Goal: Task Accomplishment & Management: Manage account settings

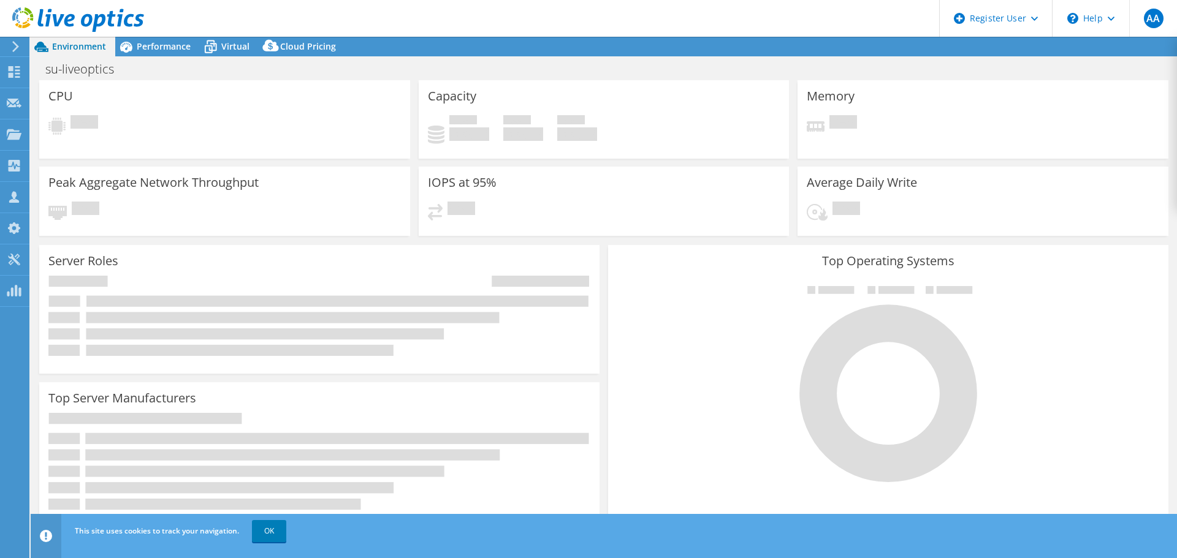
select select "USEast"
select select "USD"
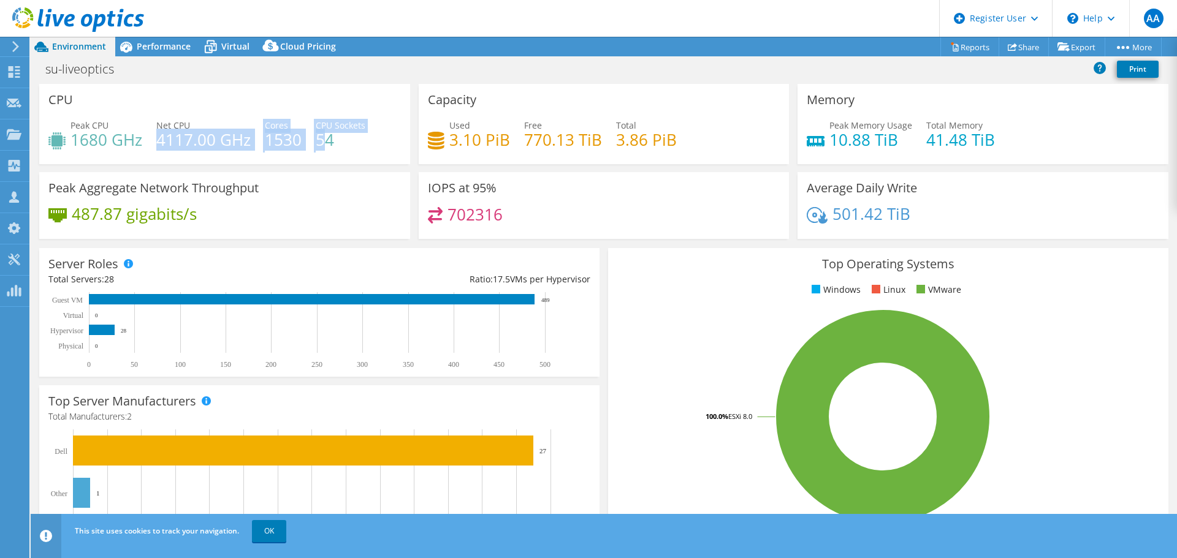
drag, startPoint x: 160, startPoint y: 140, endPoint x: 327, endPoint y: 147, distance: 167.5
click at [327, 147] on div "Peak CPU 1680 GHz Net CPU 4117.00 GHz Cores 1530 CPU Sockets 54" at bounding box center [224, 139] width 353 height 40
click at [344, 149] on div "Peak CPU 1680 GHz Net CPU 4117.00 GHz Cores 1530 CPU Sockets 54" at bounding box center [224, 139] width 353 height 40
drag, startPoint x: 347, startPoint y: 143, endPoint x: 65, endPoint y: 126, distance: 282.6
click at [65, 126] on div "Peak CPU 1680 GHz Net CPU 4117.00 GHz Cores 1530 CPU Sockets 54" at bounding box center [224, 139] width 353 height 40
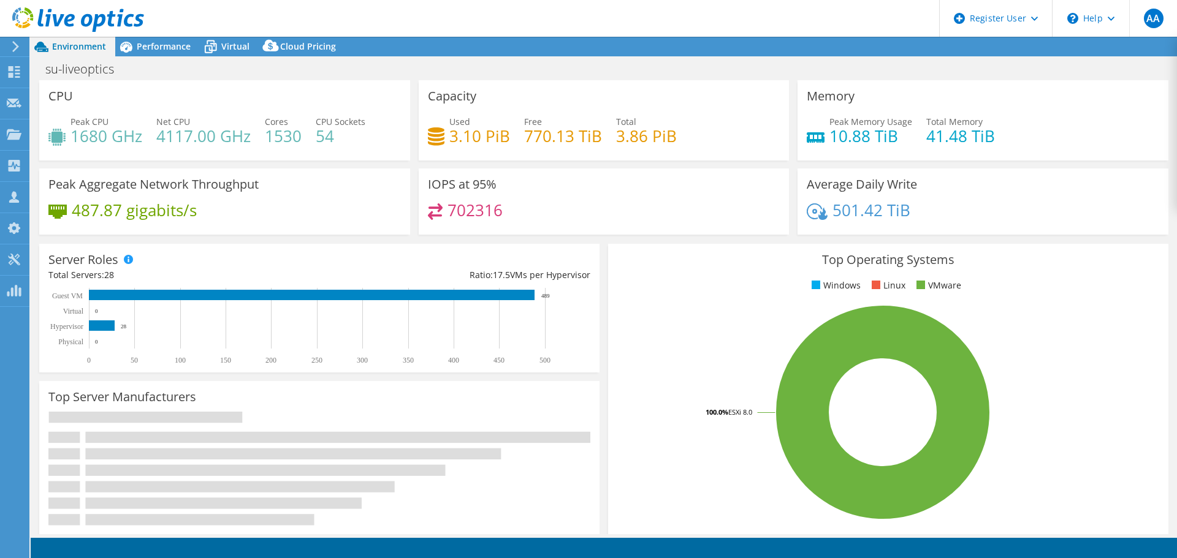
click at [39, 20] on use at bounding box center [78, 19] width 132 height 25
select select "USEast"
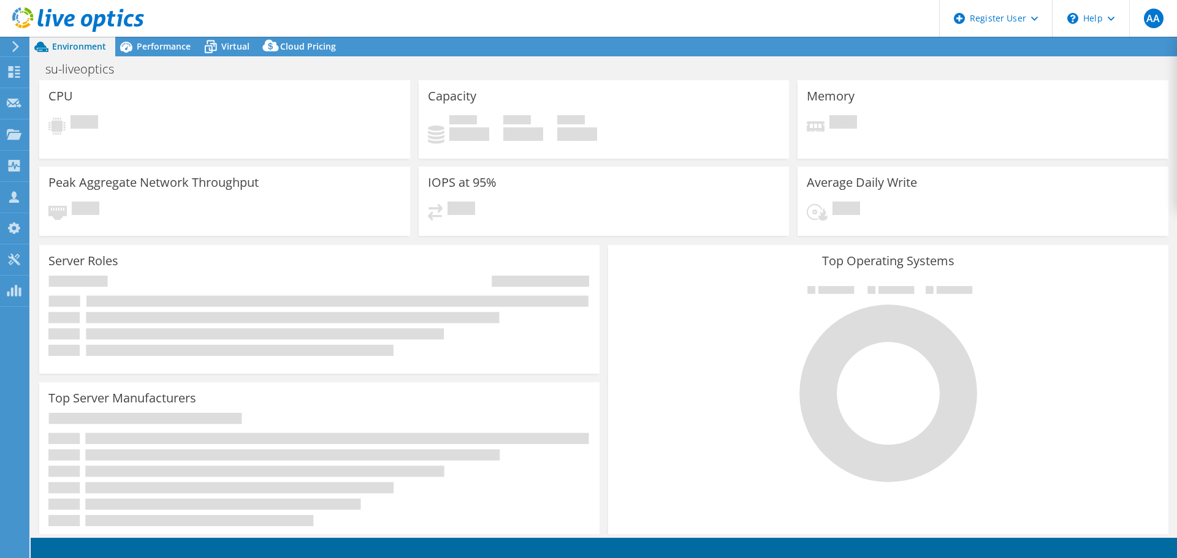
select select "USEast"
select select "USD"
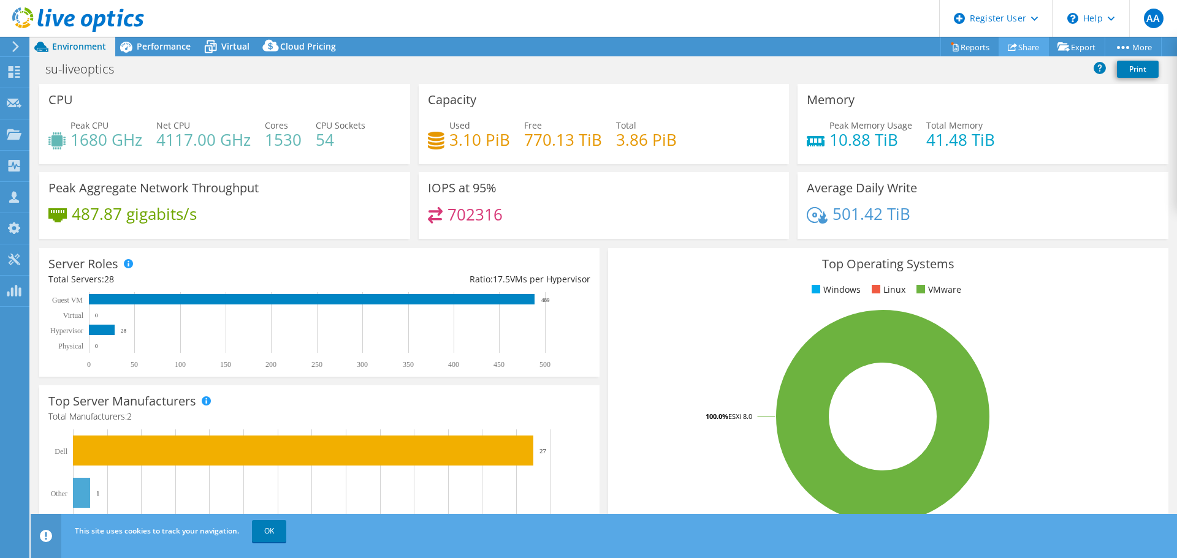
click at [1028, 46] on link "Share" at bounding box center [1024, 46] width 50 height 19
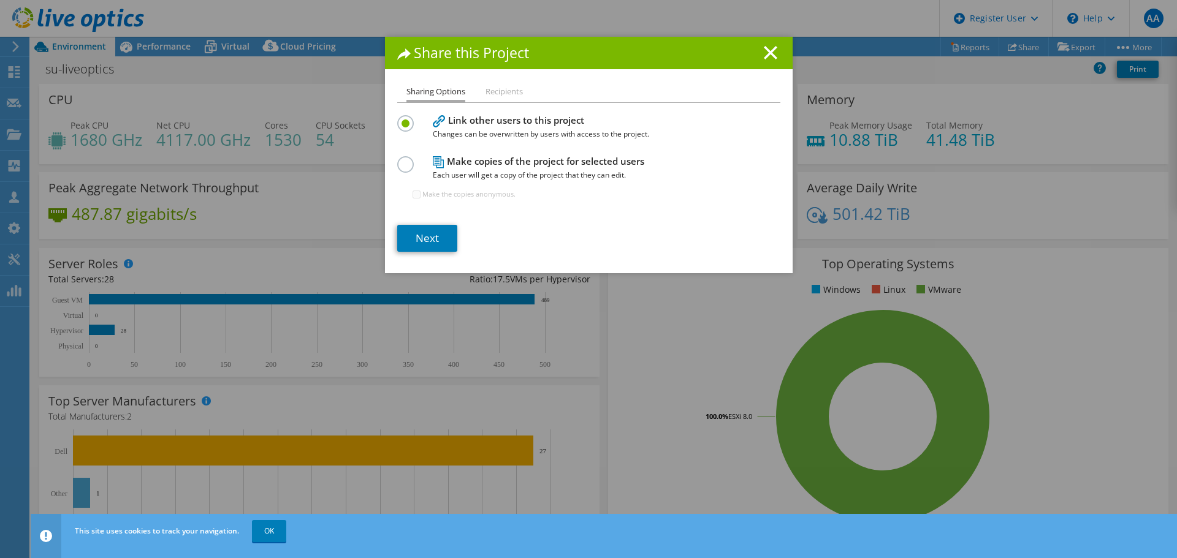
click at [539, 159] on h4 "Make copies of the project for selected users Each user will get a copy of the …" at bounding box center [586, 168] width 307 height 28
click at [405, 159] on label at bounding box center [407, 157] width 21 height 3
click at [0, 0] on input "radio" at bounding box center [0, 0] width 0 height 0
click at [424, 228] on link "Next" at bounding box center [427, 238] width 60 height 27
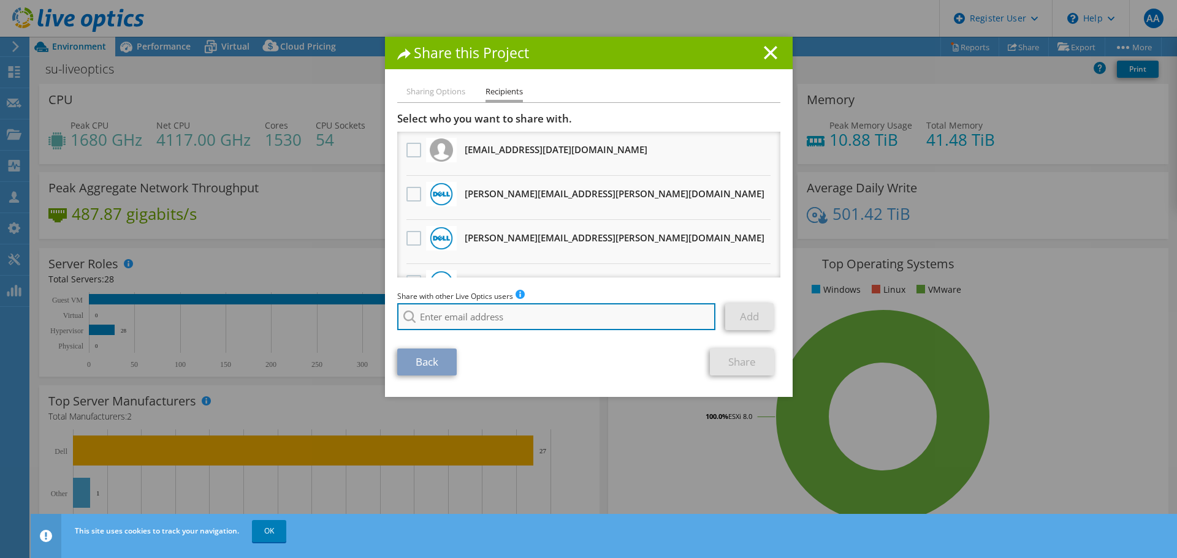
click at [454, 318] on input "search" at bounding box center [556, 316] width 319 height 27
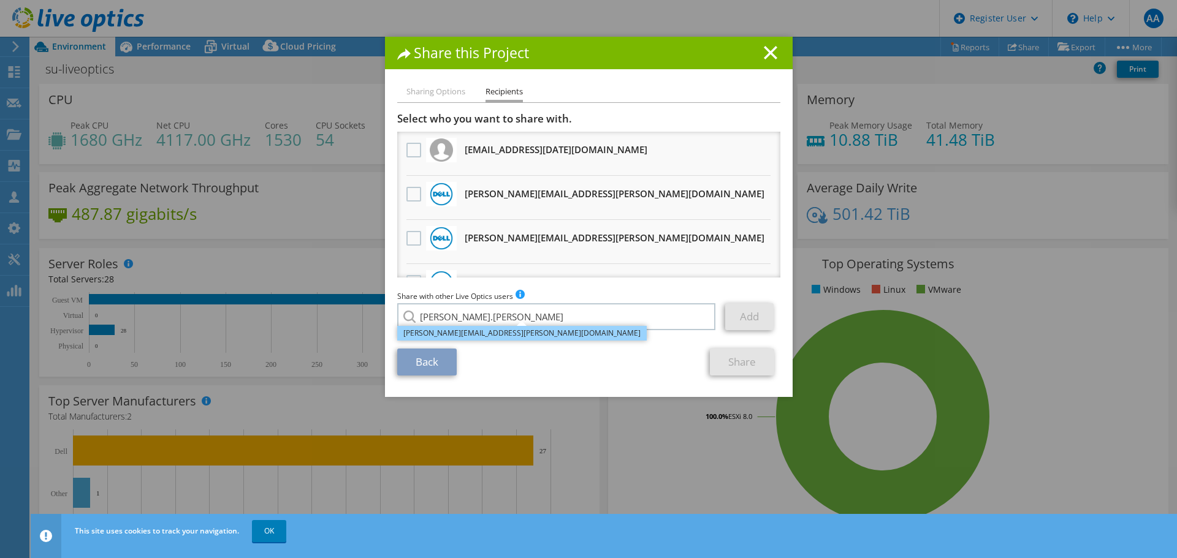
click at [455, 333] on li "[PERSON_NAME][EMAIL_ADDRESS][PERSON_NAME][DOMAIN_NAME]" at bounding box center [522, 333] width 250 height 15
type input "[PERSON_NAME][EMAIL_ADDRESS][PERSON_NAME][DOMAIN_NAME]"
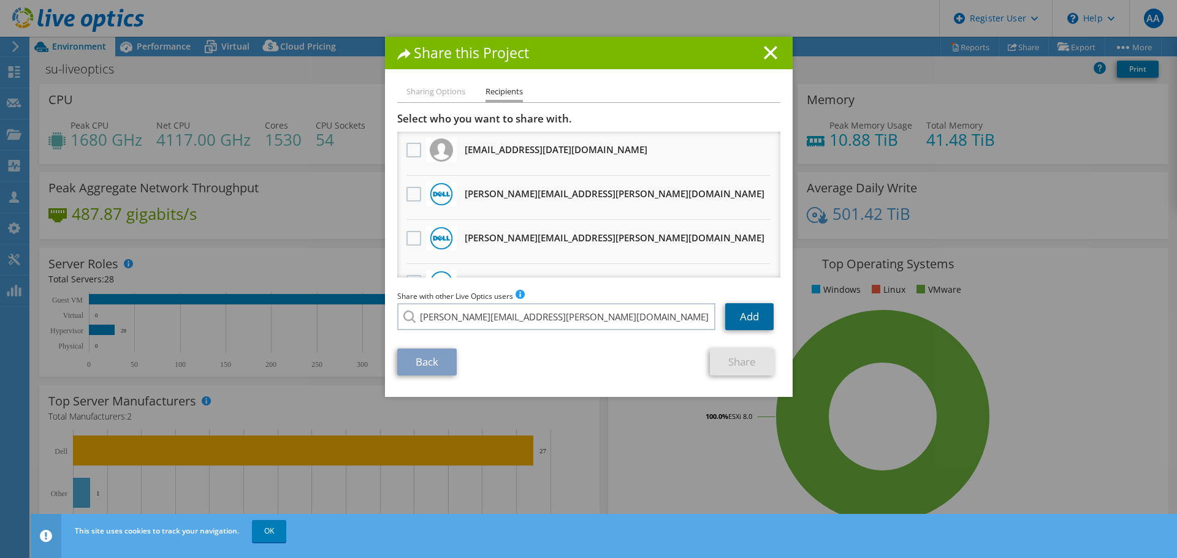
click at [740, 312] on link "Add" at bounding box center [749, 316] width 48 height 27
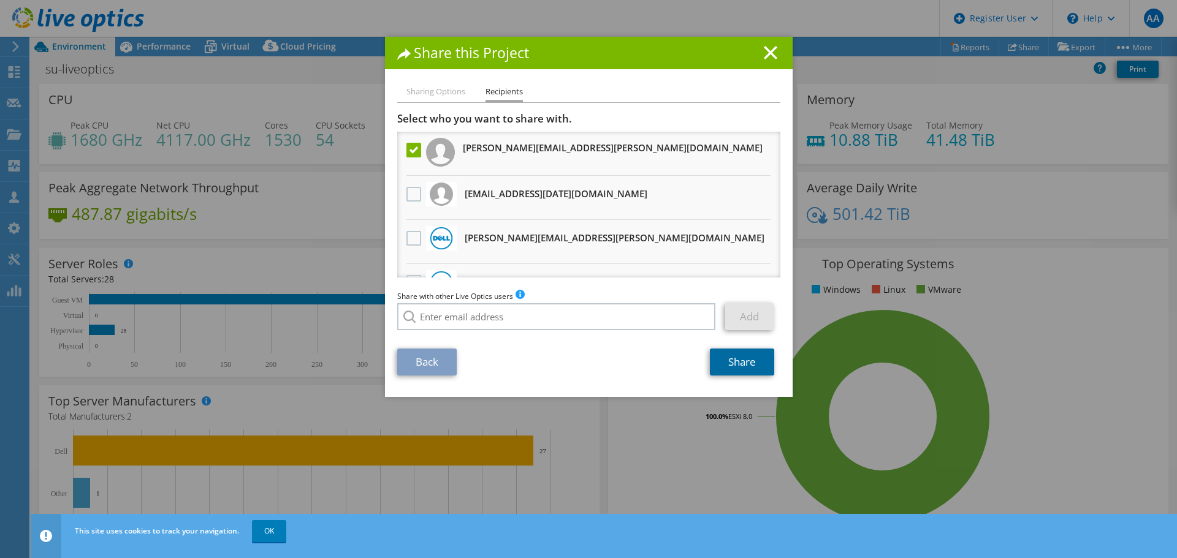
click at [724, 373] on link "Share" at bounding box center [742, 362] width 64 height 27
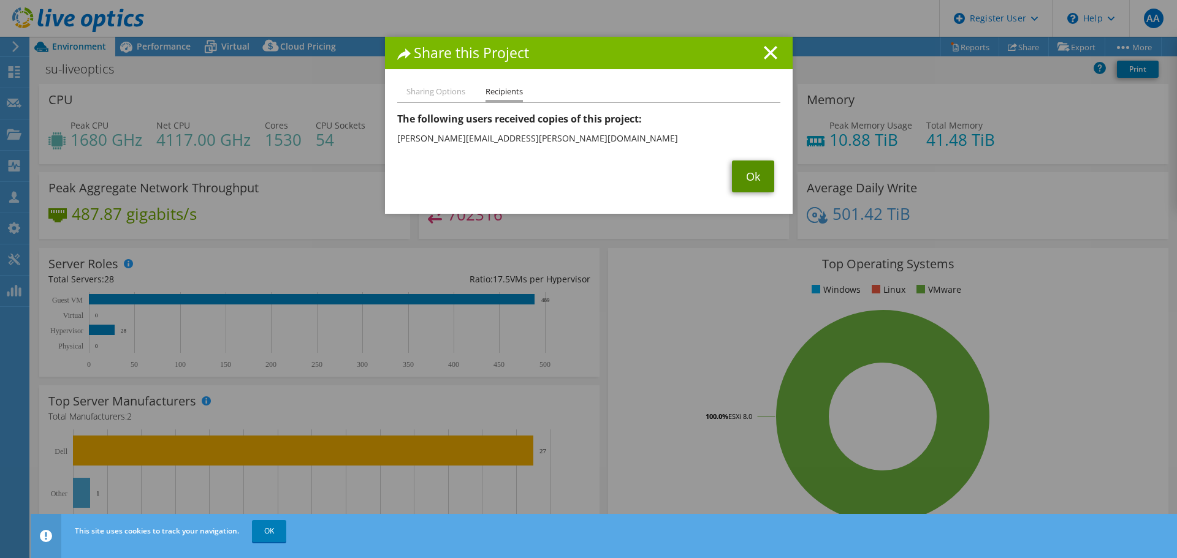
click at [732, 167] on link "Ok" at bounding box center [753, 177] width 42 height 32
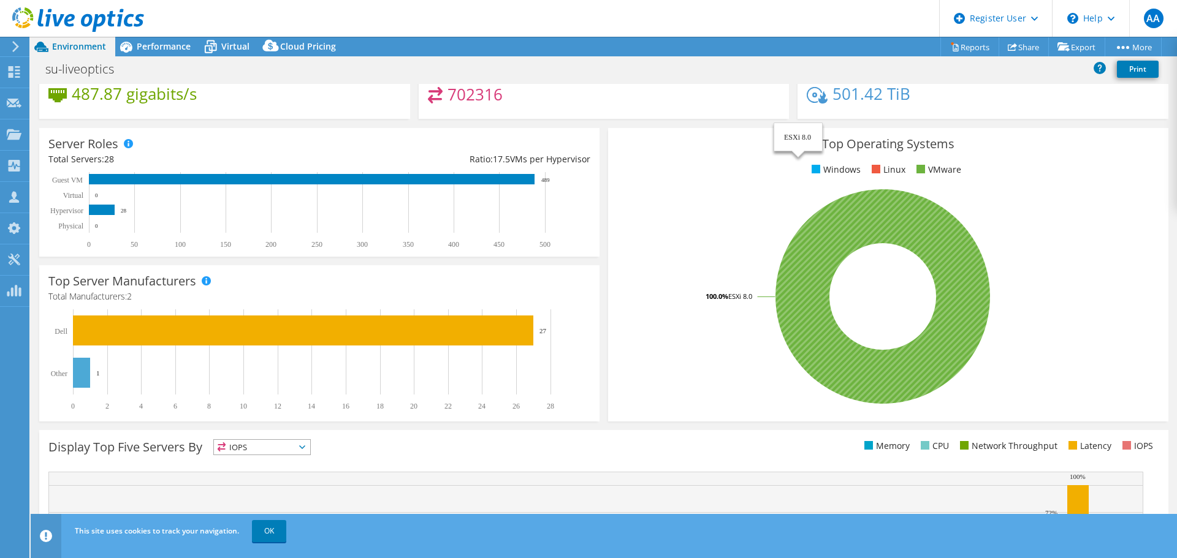
scroll to position [76, 0]
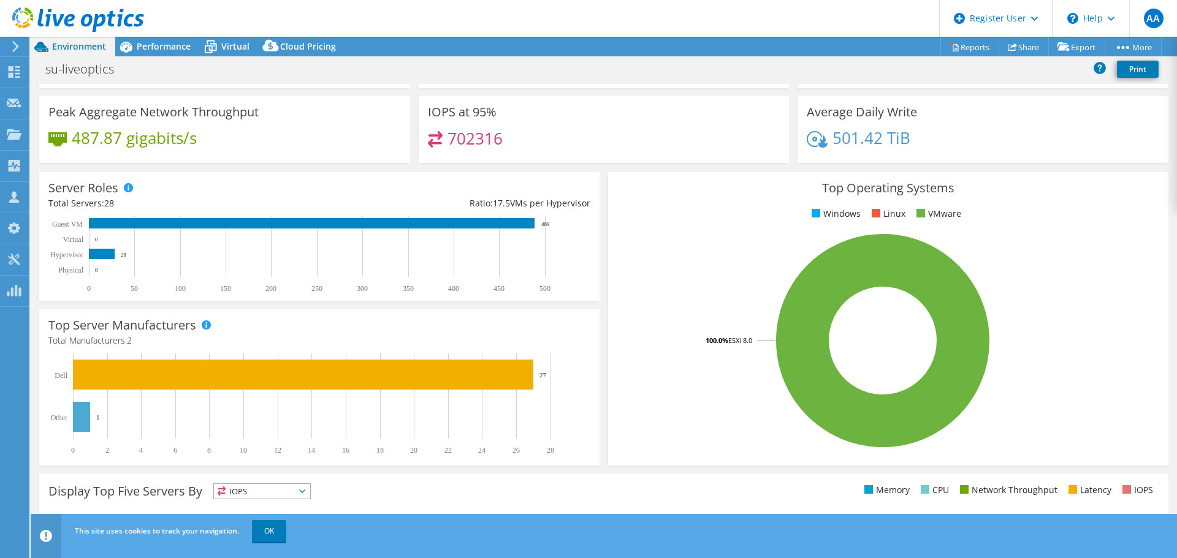
click at [72, 14] on use at bounding box center [78, 19] width 132 height 25
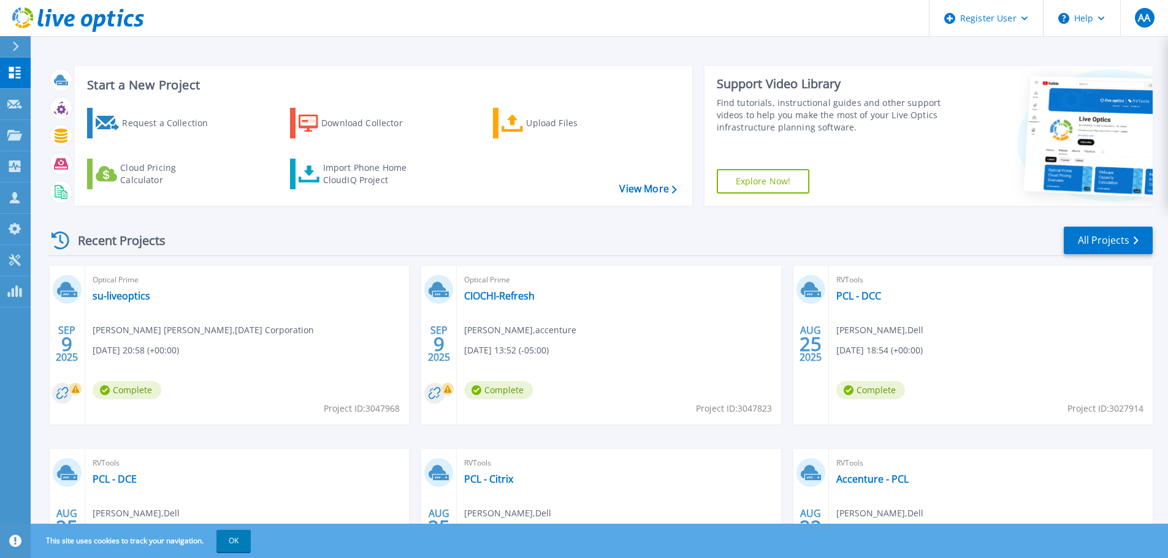
click at [371, 408] on span "Project ID: 3047968" at bounding box center [362, 408] width 76 height 13
drag, startPoint x: 368, startPoint y: 407, endPoint x: 391, endPoint y: 408, distance: 22.1
click at [391, 408] on span "Project ID: 3047968" at bounding box center [362, 408] width 76 height 13
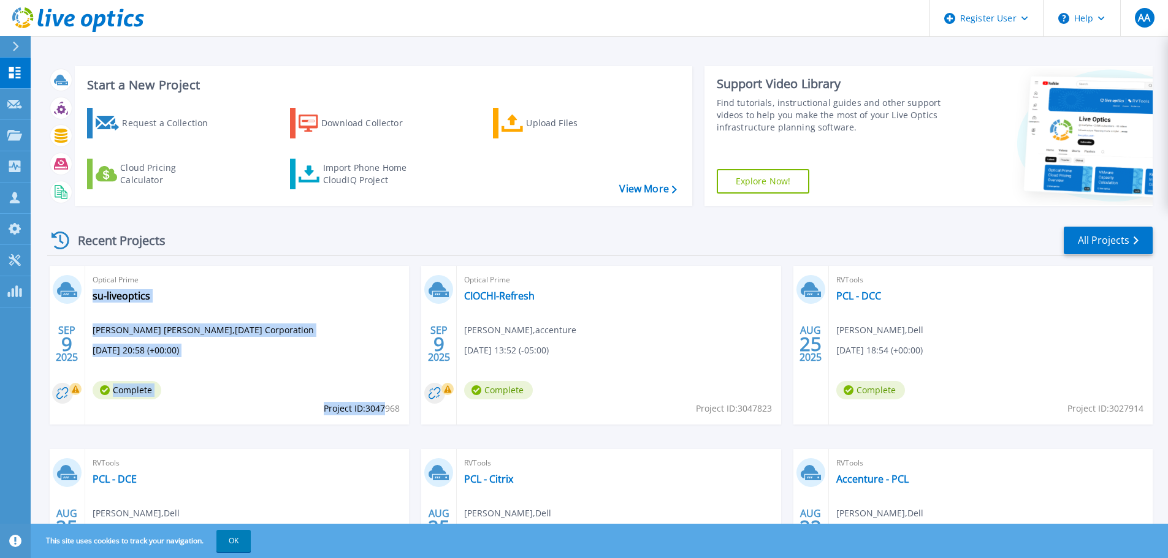
drag, startPoint x: 400, startPoint y: 410, endPoint x: 384, endPoint y: 408, distance: 16.0
click at [384, 408] on div "Optical Prime su-liveoptics [PERSON_NAME] [PERSON_NAME] , [DATE] Corporation [D…" at bounding box center [247, 345] width 324 height 159
drag, startPoint x: 383, startPoint y: 416, endPoint x: 376, endPoint y: 413, distance: 8.0
click at [383, 415] on span "Project ID: 3047968" at bounding box center [362, 408] width 76 height 13
click at [362, 422] on div "Optical Prime su-liveoptics [PERSON_NAME] [PERSON_NAME] , [DATE] Corporation [D…" at bounding box center [247, 345] width 324 height 159
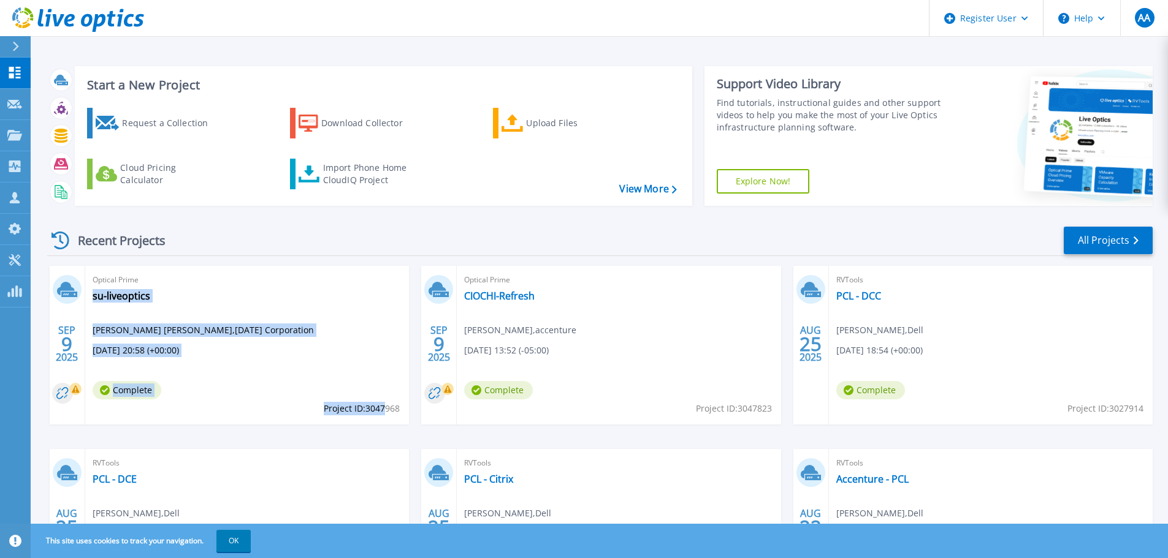
click at [277, 383] on div "Optical Prime su-liveoptics [PERSON_NAME] [PERSON_NAME] , [DATE] Corporation [D…" at bounding box center [247, 345] width 324 height 159
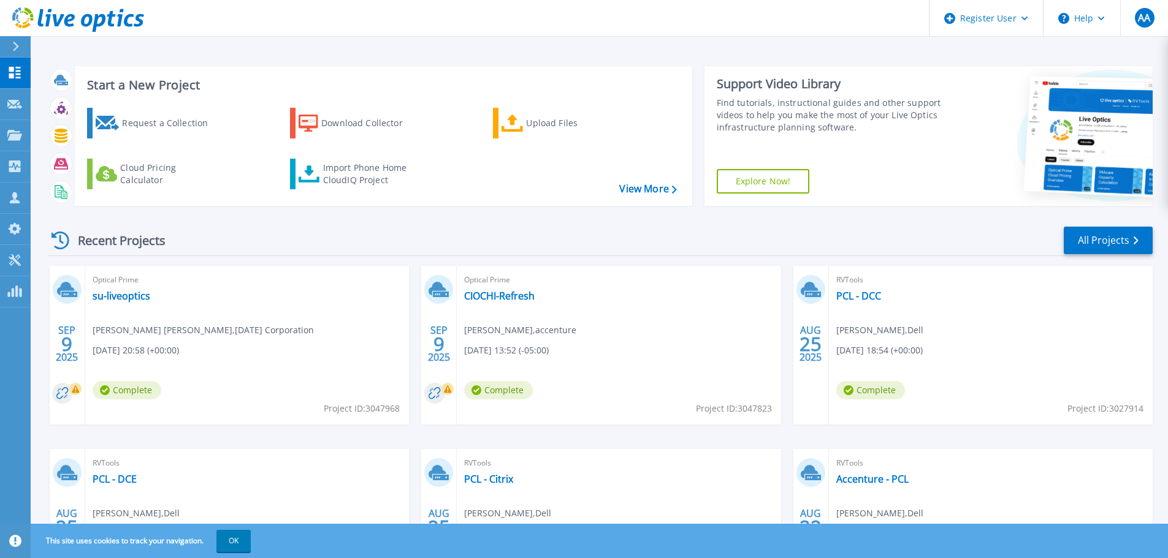
click at [326, 424] on div "Optical Prime su-liveoptics [PERSON_NAME] [PERSON_NAME] , [DATE] Corporation [D…" at bounding box center [247, 345] width 324 height 159
drag, startPoint x: 369, startPoint y: 409, endPoint x: 381, endPoint y: 409, distance: 12.3
click at [381, 409] on span "Project ID: 3047968" at bounding box center [362, 408] width 76 height 13
click at [126, 295] on link "su-liveoptics" at bounding box center [122, 296] width 58 height 12
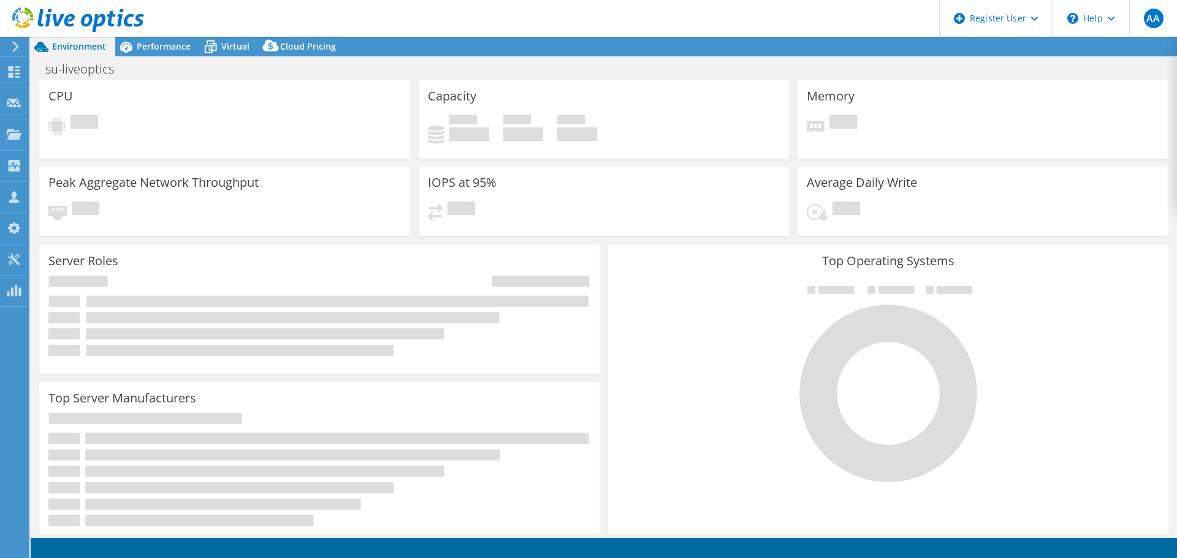
select select "USD"
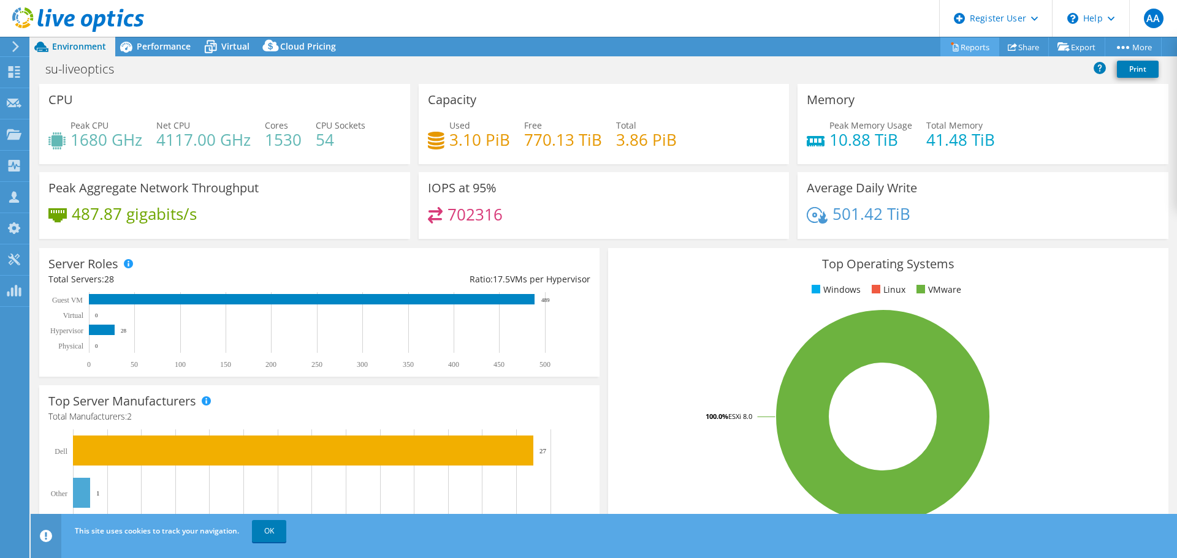
click at [971, 45] on link "Reports" at bounding box center [969, 46] width 59 height 19
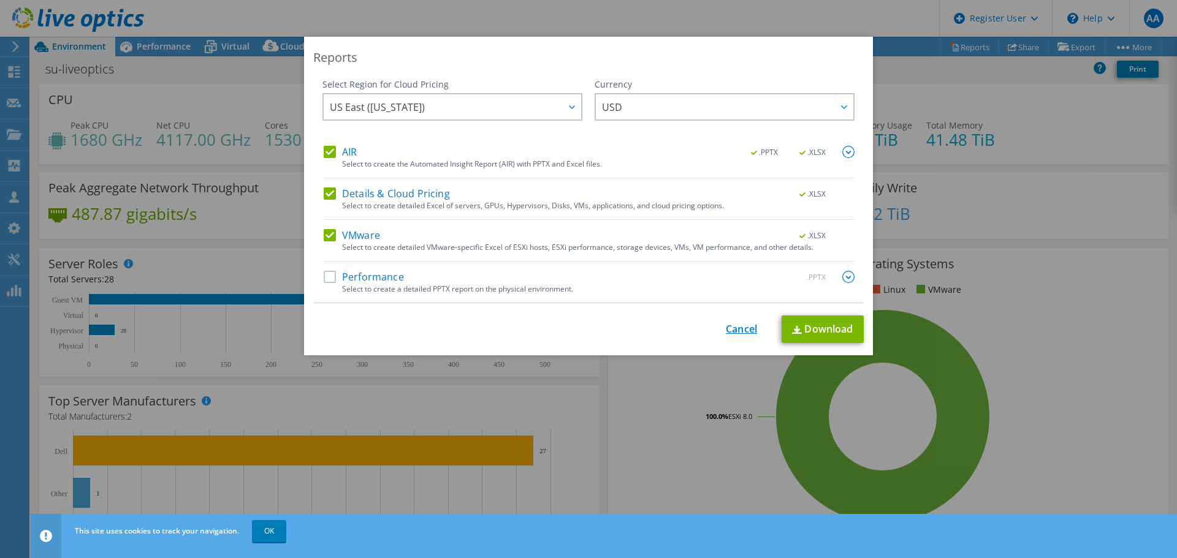
click at [730, 330] on link "Cancel" at bounding box center [741, 330] width 31 height 12
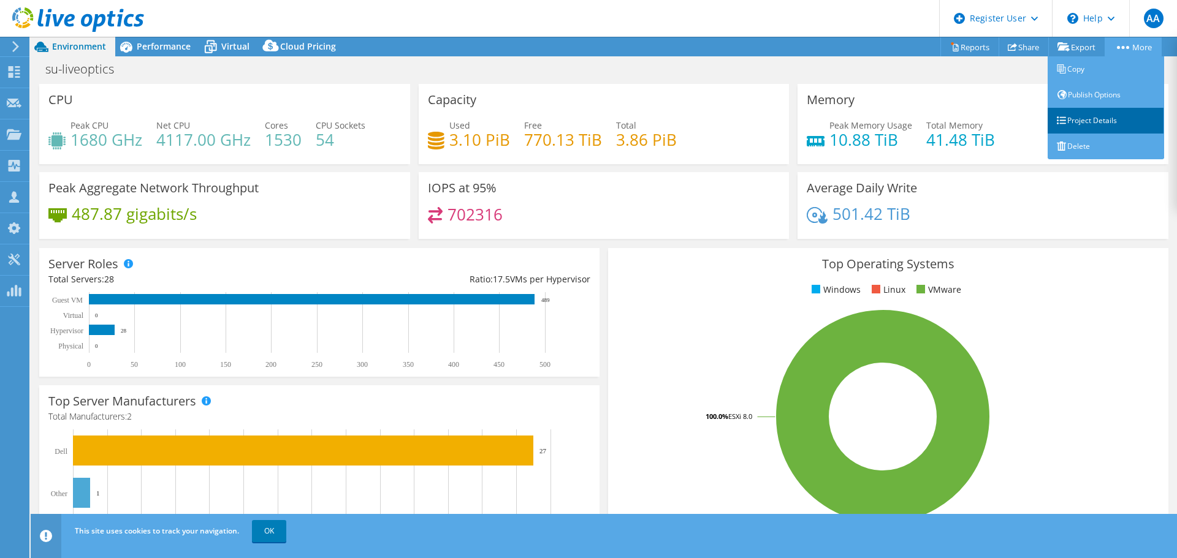
click at [1121, 113] on link "Project Details" at bounding box center [1106, 121] width 116 height 26
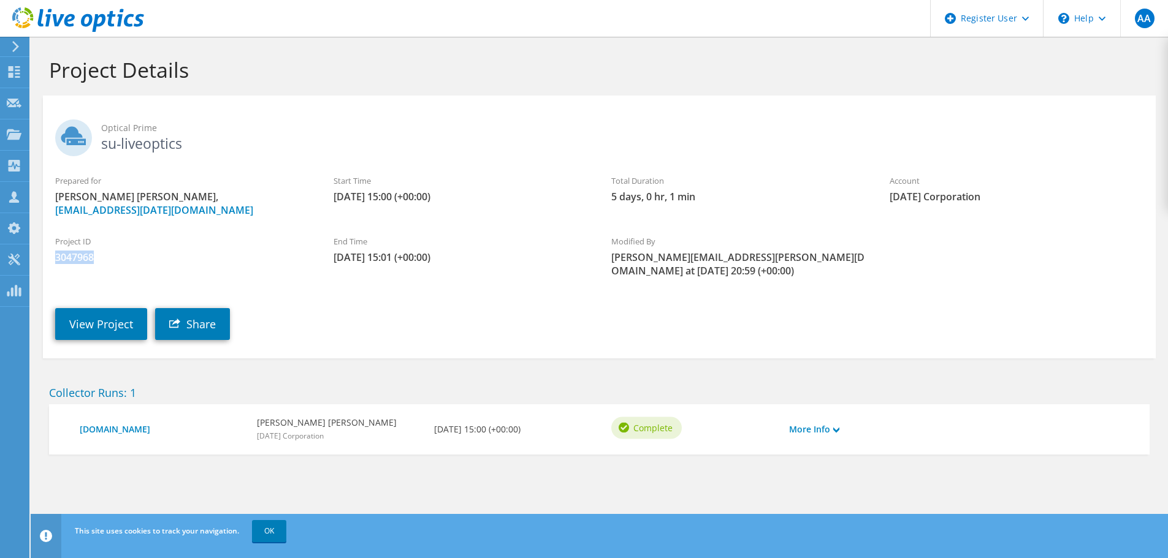
drag, startPoint x: 98, startPoint y: 261, endPoint x: 47, endPoint y: 258, distance: 51.6
click at [47, 258] on div "Project ID 3047968" at bounding box center [182, 249] width 278 height 41
copy span "3047968"
drag, startPoint x: 267, startPoint y: 433, endPoint x: 390, endPoint y: 453, distance: 124.3
click at [390, 453] on div "[DOMAIN_NAME] [PERSON_NAME] [PERSON_NAME] [DATE] Corporation [DATE] 15:00 (+00:…" at bounding box center [599, 430] width 1100 height 50
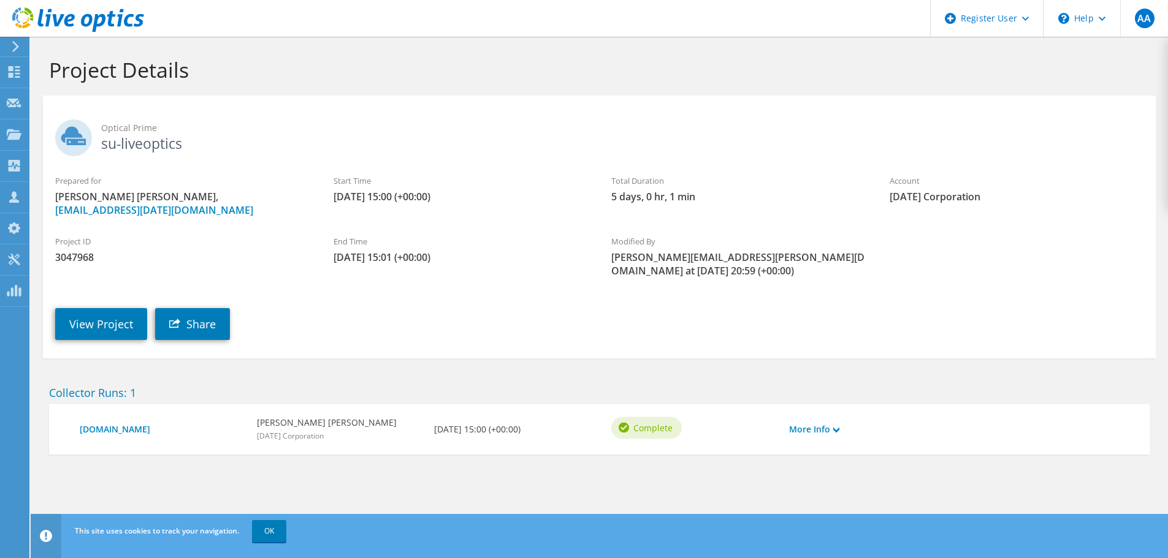
click at [403, 394] on h2 "Collector Runs: 1" at bounding box center [599, 392] width 1100 height 13
click at [110, 322] on link "View Project" at bounding box center [101, 324] width 92 height 32
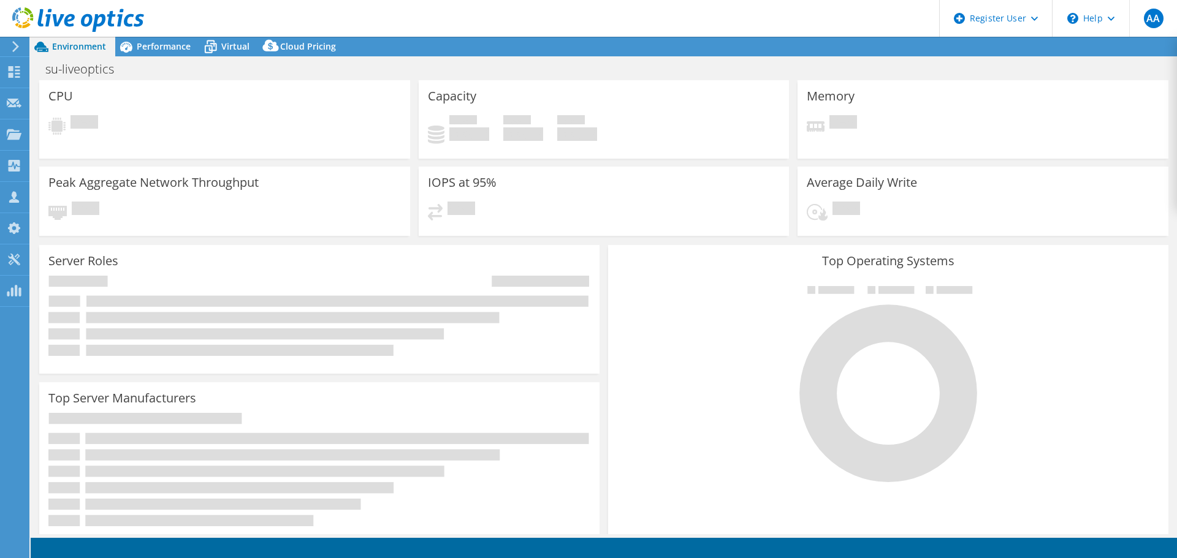
select select "USD"
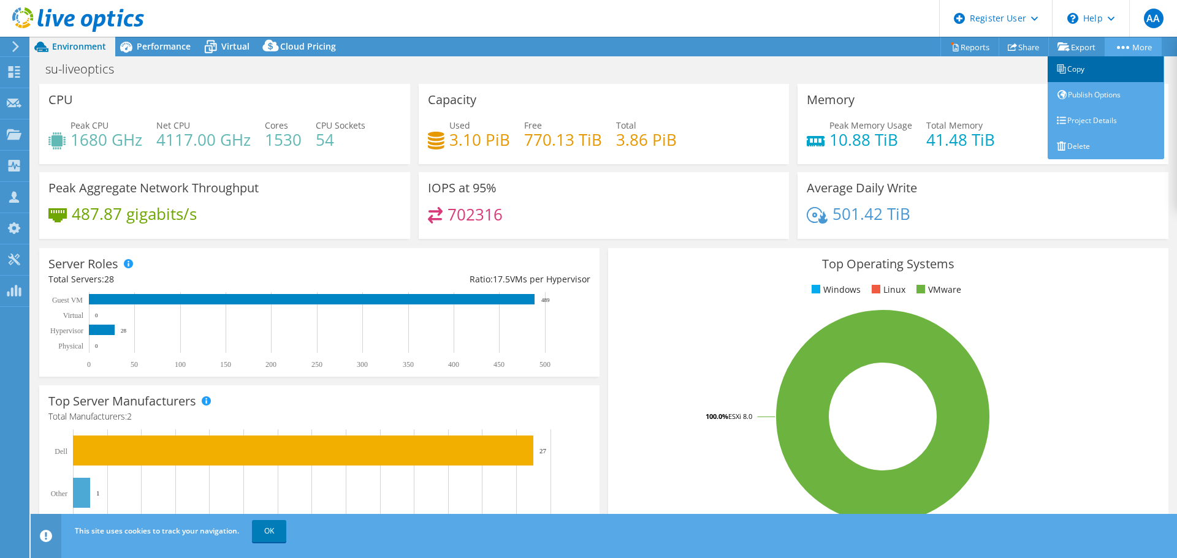
click at [1105, 63] on link "Copy" at bounding box center [1106, 69] width 116 height 26
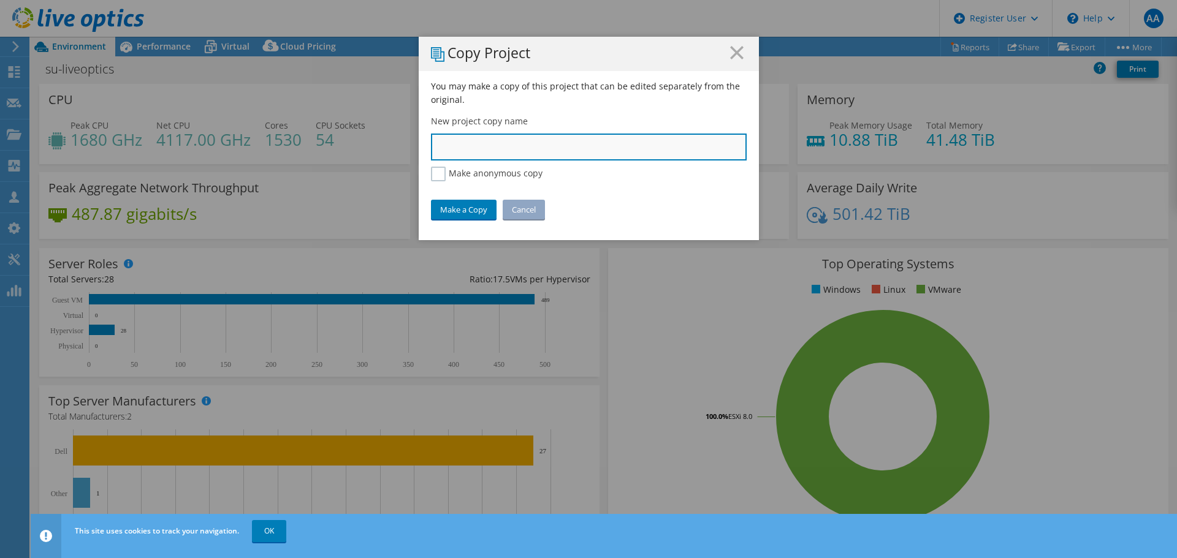
click at [636, 143] on input "text" at bounding box center [589, 147] width 316 height 27
click at [538, 139] on input "PCL - Sun" at bounding box center [589, 147] width 316 height 27
type input "PCL - Sun"
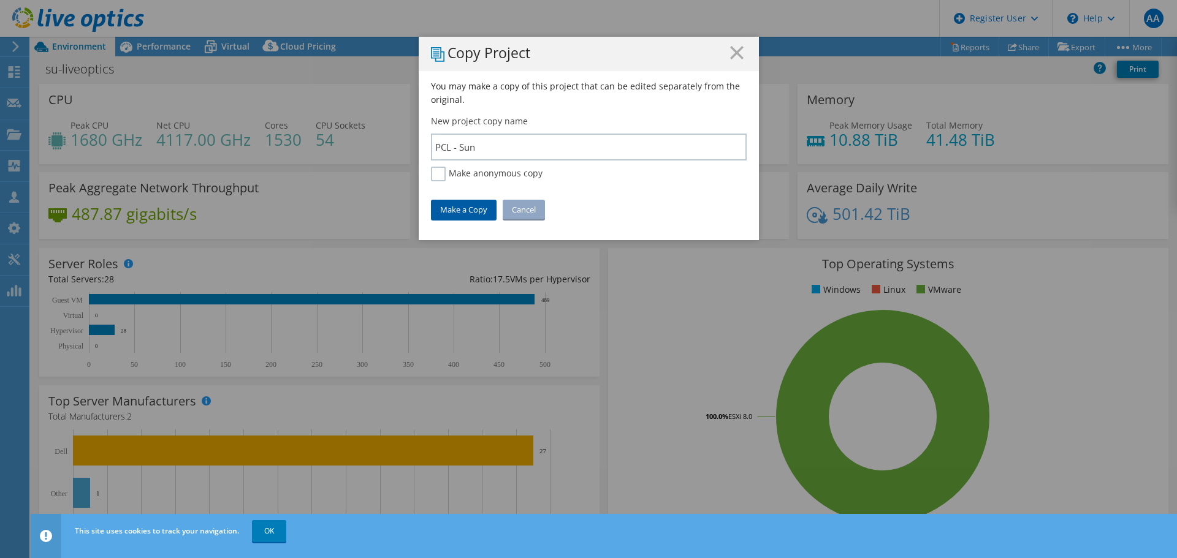
click at [449, 208] on link "Make a Copy" at bounding box center [464, 210] width 66 height 20
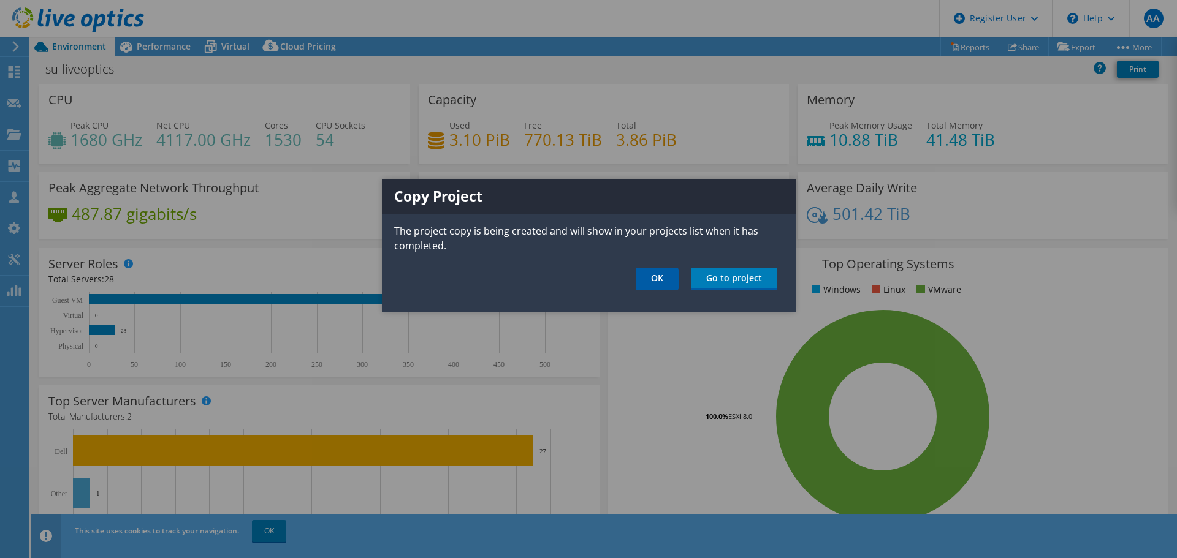
click at [657, 281] on link "OK" at bounding box center [657, 279] width 43 height 23
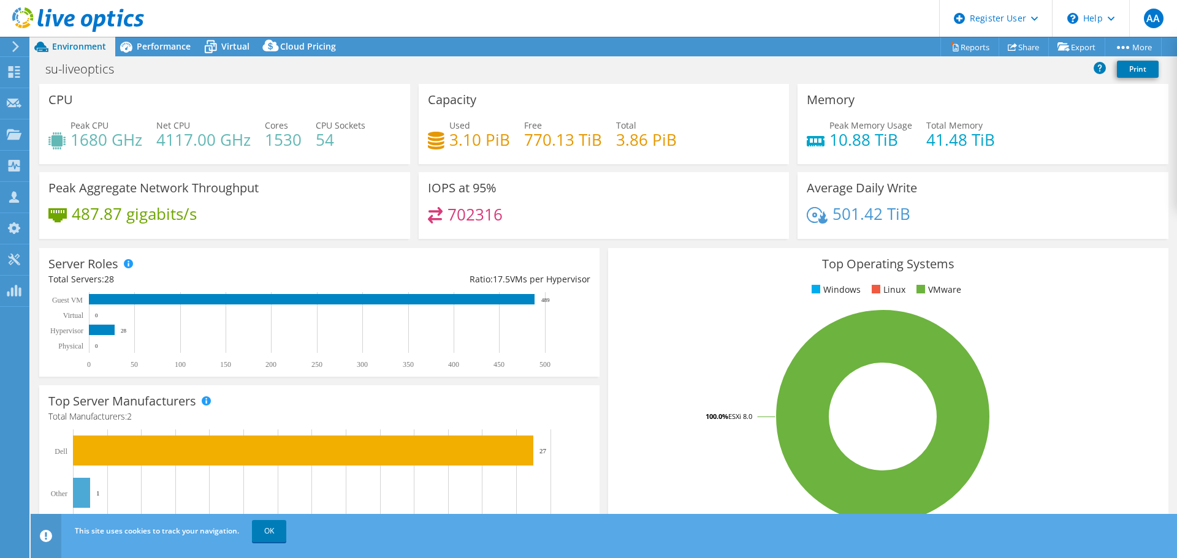
click at [81, 28] on icon at bounding box center [78, 19] width 132 height 25
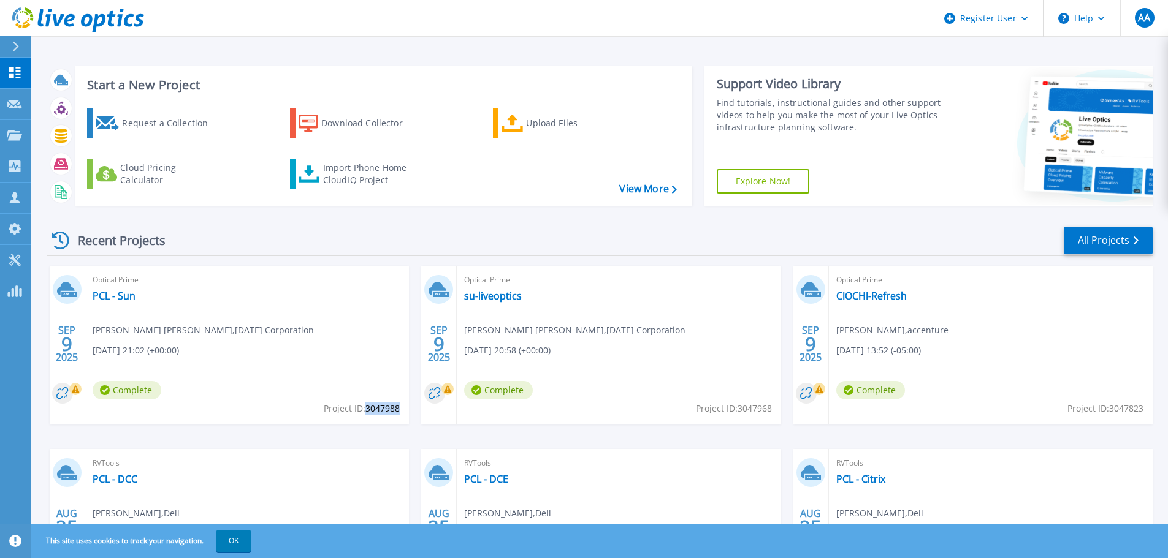
drag, startPoint x: 368, startPoint y: 410, endPoint x: 398, endPoint y: 410, distance: 30.7
click at [398, 410] on span "Project ID: 3047988" at bounding box center [362, 408] width 76 height 13
copy span "3047988"
